Goal: Answer question/provide support

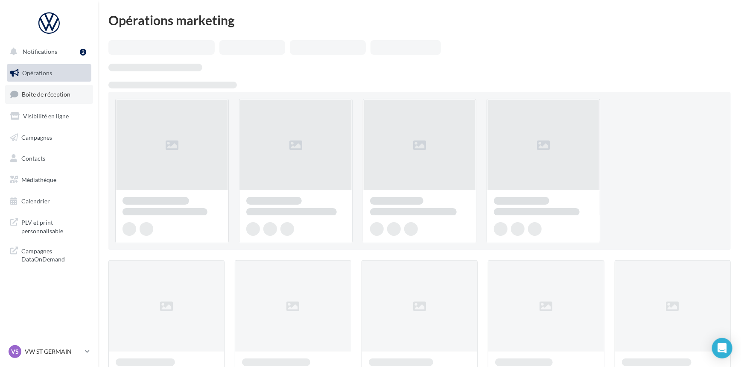
click at [59, 99] on link "Boîte de réception" at bounding box center [49, 94] width 88 height 18
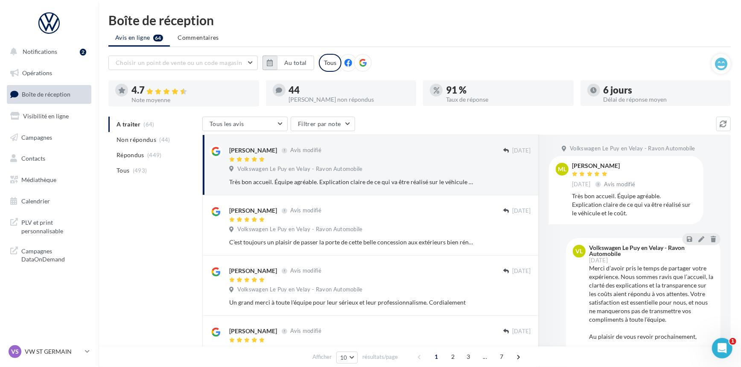
click at [276, 60] on button "button" at bounding box center [270, 63] width 15 height 15
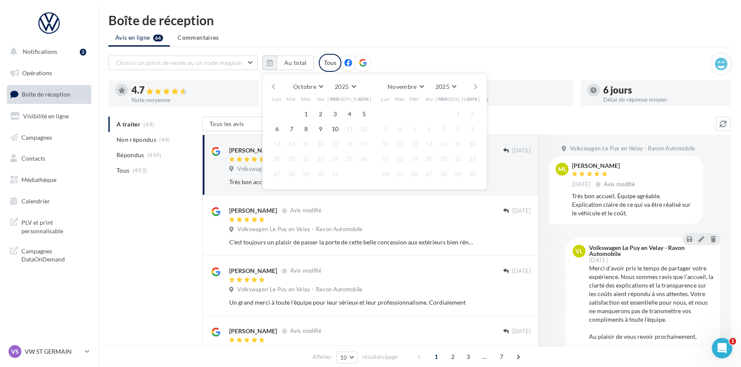
click at [272, 88] on button "button" at bounding box center [273, 87] width 7 height 12
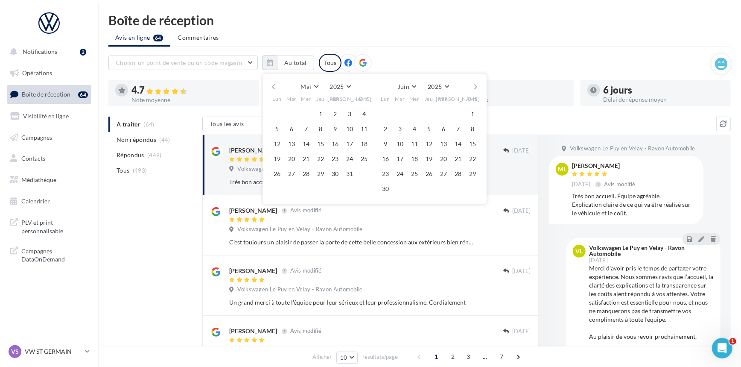
click at [272, 88] on button "button" at bounding box center [273, 87] width 7 height 12
click at [306, 109] on button "1" at bounding box center [306, 114] width 13 height 13
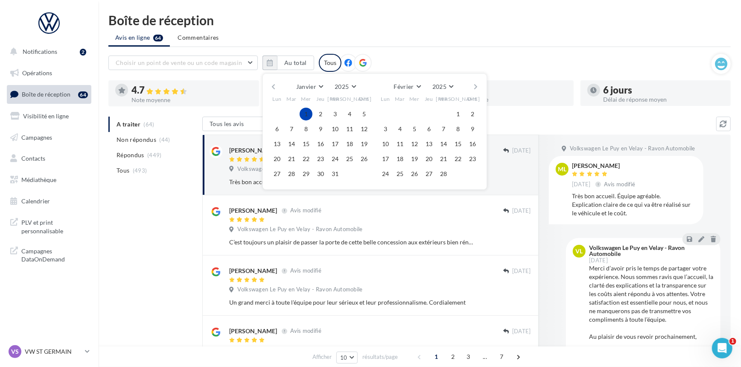
drag, startPoint x: 482, startPoint y: 86, endPoint x: 477, endPoint y: 86, distance: 5.1
click at [481, 86] on div "[PERSON_NAME] Mars Avril Mai Juin Juillet Août Septembre Octobre Novembre [DATE…" at bounding box center [375, 131] width 225 height 116
click at [475, 86] on button "button" at bounding box center [476, 87] width 7 height 12
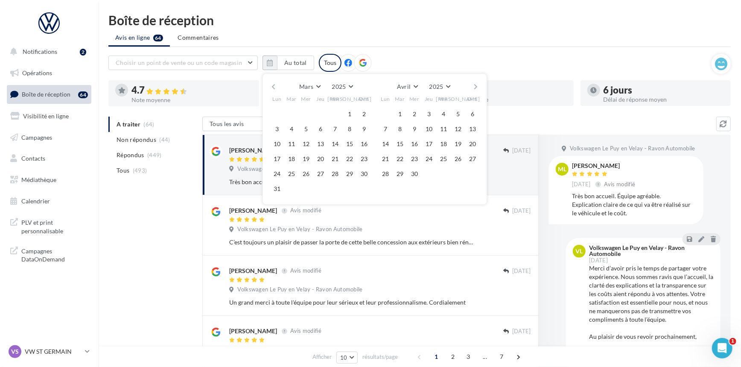
click at [475, 86] on button "button" at bounding box center [476, 87] width 7 height 12
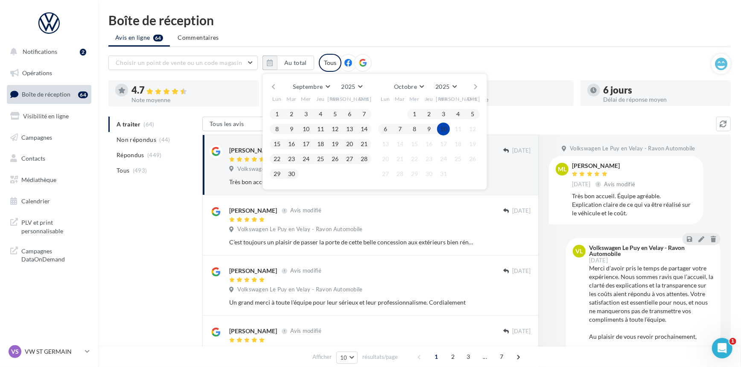
click at [445, 128] on button "10" at bounding box center [443, 129] width 13 height 13
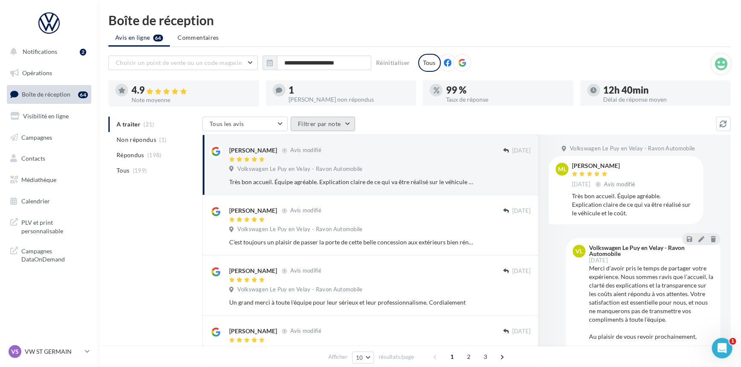
click at [316, 119] on button "Filtrer par note" at bounding box center [323, 124] width 64 height 15
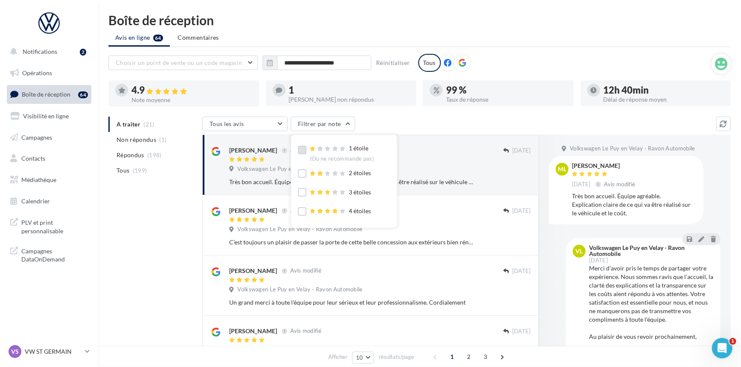
click at [302, 150] on label at bounding box center [302, 150] width 9 height 9
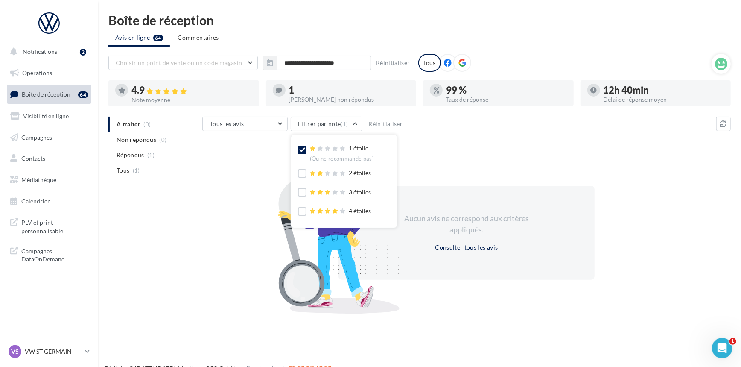
click at [301, 149] on icon at bounding box center [302, 150] width 6 height 6
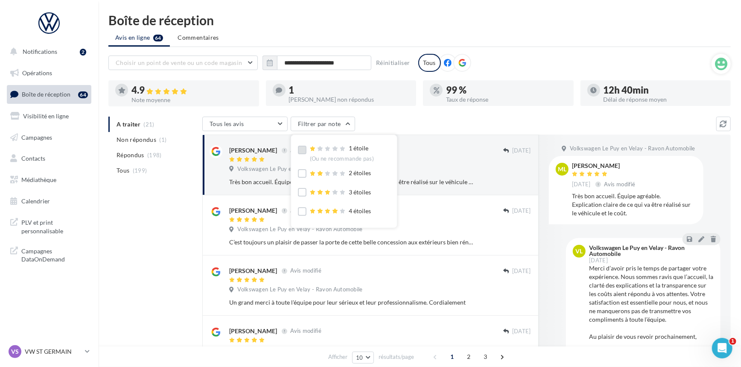
click at [301, 179] on div at bounding box center [302, 174] width 9 height 11
click at [301, 176] on label at bounding box center [302, 173] width 9 height 9
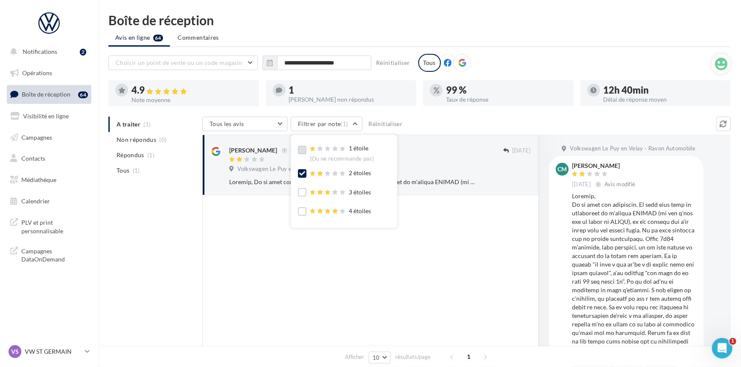
click at [478, 276] on div at bounding box center [370, 301] width 337 height 213
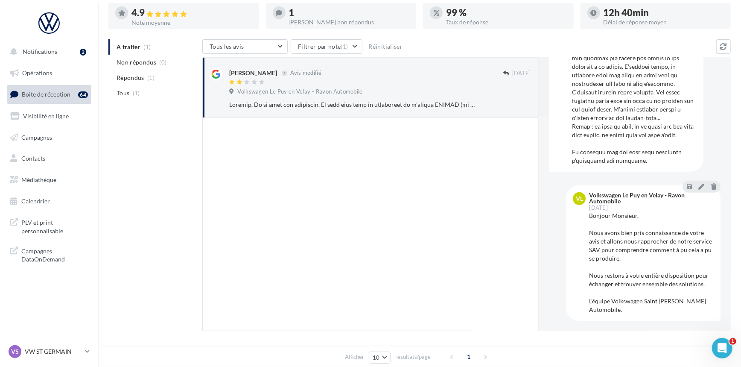
scroll to position [214, 0]
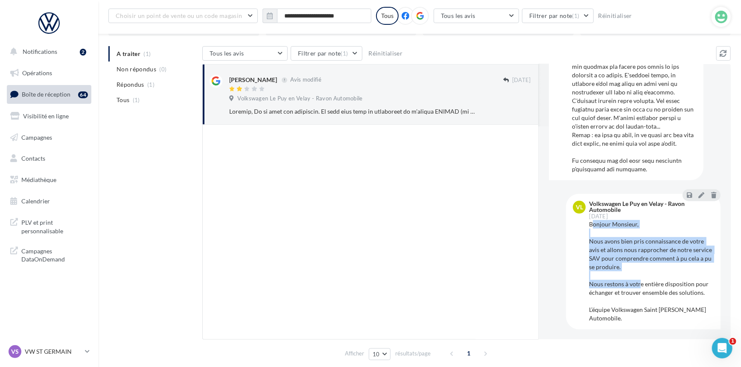
drag, startPoint x: 591, startPoint y: 222, endPoint x: 641, endPoint y: 286, distance: 80.6
click at [639, 286] on div "Bonjour Monsieur, Nous avons bien pris connaissance de votre avis et allons nou…" at bounding box center [651, 271] width 125 height 102
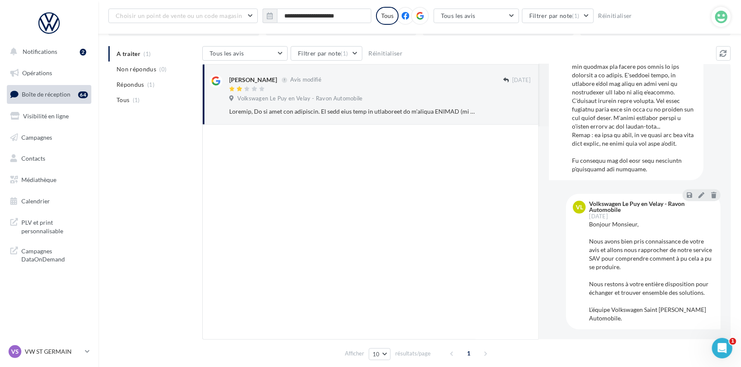
click at [649, 311] on div "Bonjour Monsieur, Nous avons bien pris connaissance de votre avis et allons nou…" at bounding box center [651, 271] width 125 height 102
drag, startPoint x: 649, startPoint y: 315, endPoint x: 588, endPoint y: 225, distance: 109.0
click at [588, 225] on div "VL Volkswagen Le Puy en Velay - Ravon Automobile [DATE] Bonjour Monsieur, Nous …" at bounding box center [643, 262] width 141 height 122
copy div "Bonjour Monsieur, Nous avons bien pris connaissance de votre avis et allons nou…"
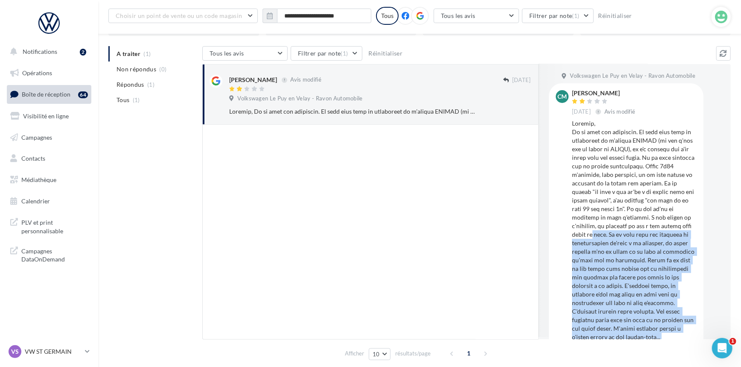
scroll to position [0, 0]
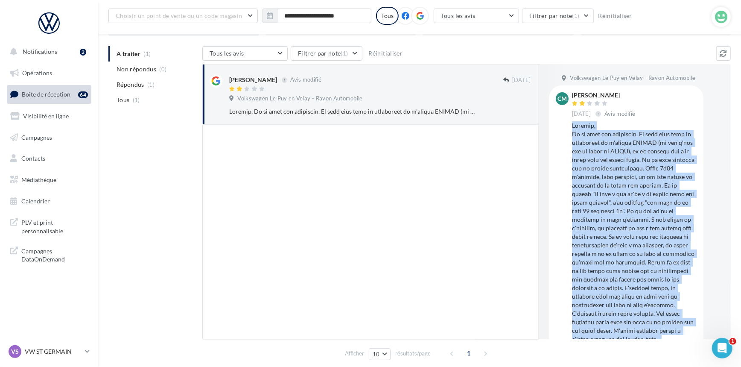
drag, startPoint x: 644, startPoint y: 283, endPoint x: 571, endPoint y: 125, distance: 174.1
click at [571, 125] on div "Cm [PERSON_NAME] [DATE] Avis modifié" at bounding box center [626, 238] width 141 height 293
copy div "Loremip, Do si amet con adipiscin. El sedd eius temp in utlaboreet do m'aliqua …"
